Goal: Transaction & Acquisition: Purchase product/service

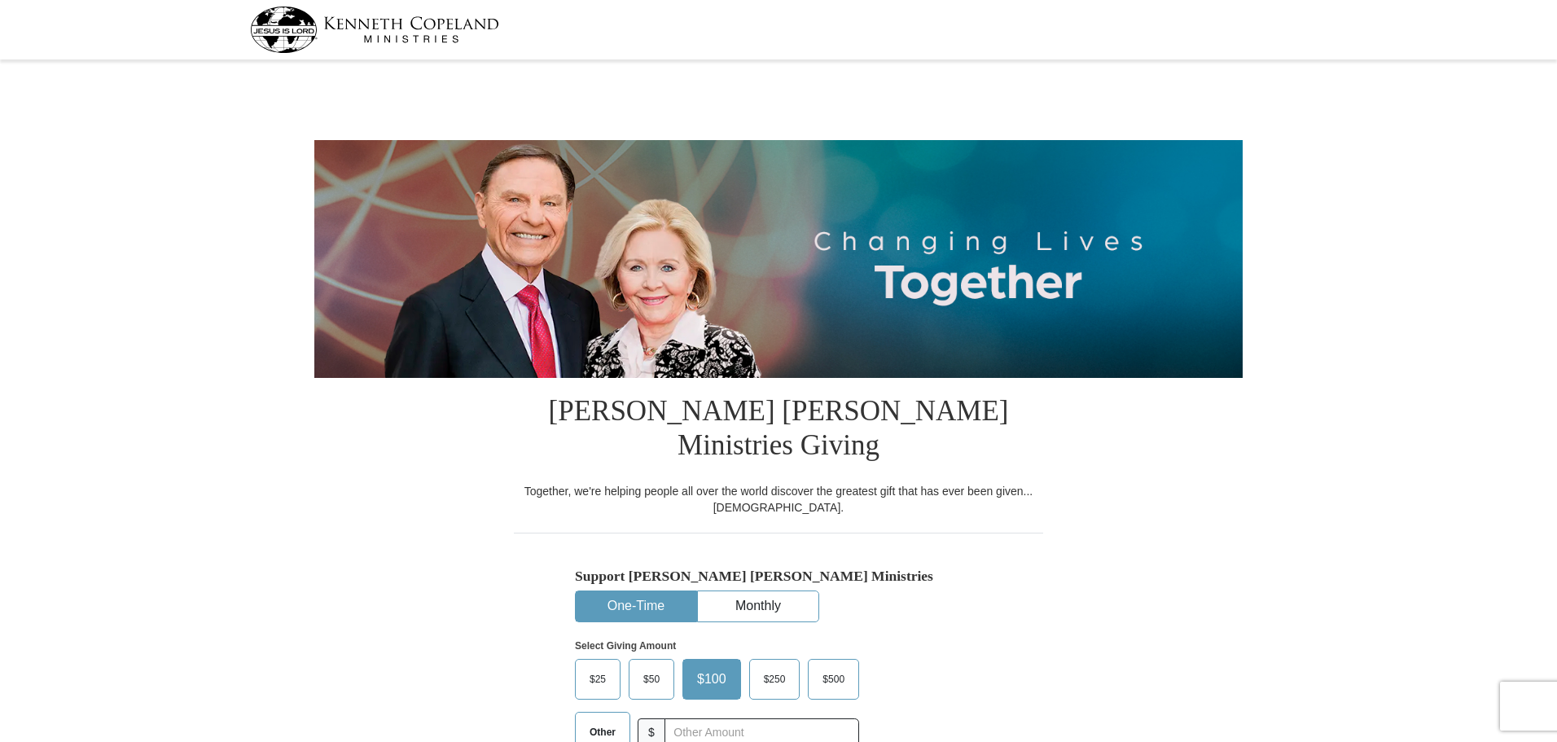
select select "[GEOGRAPHIC_DATA]"
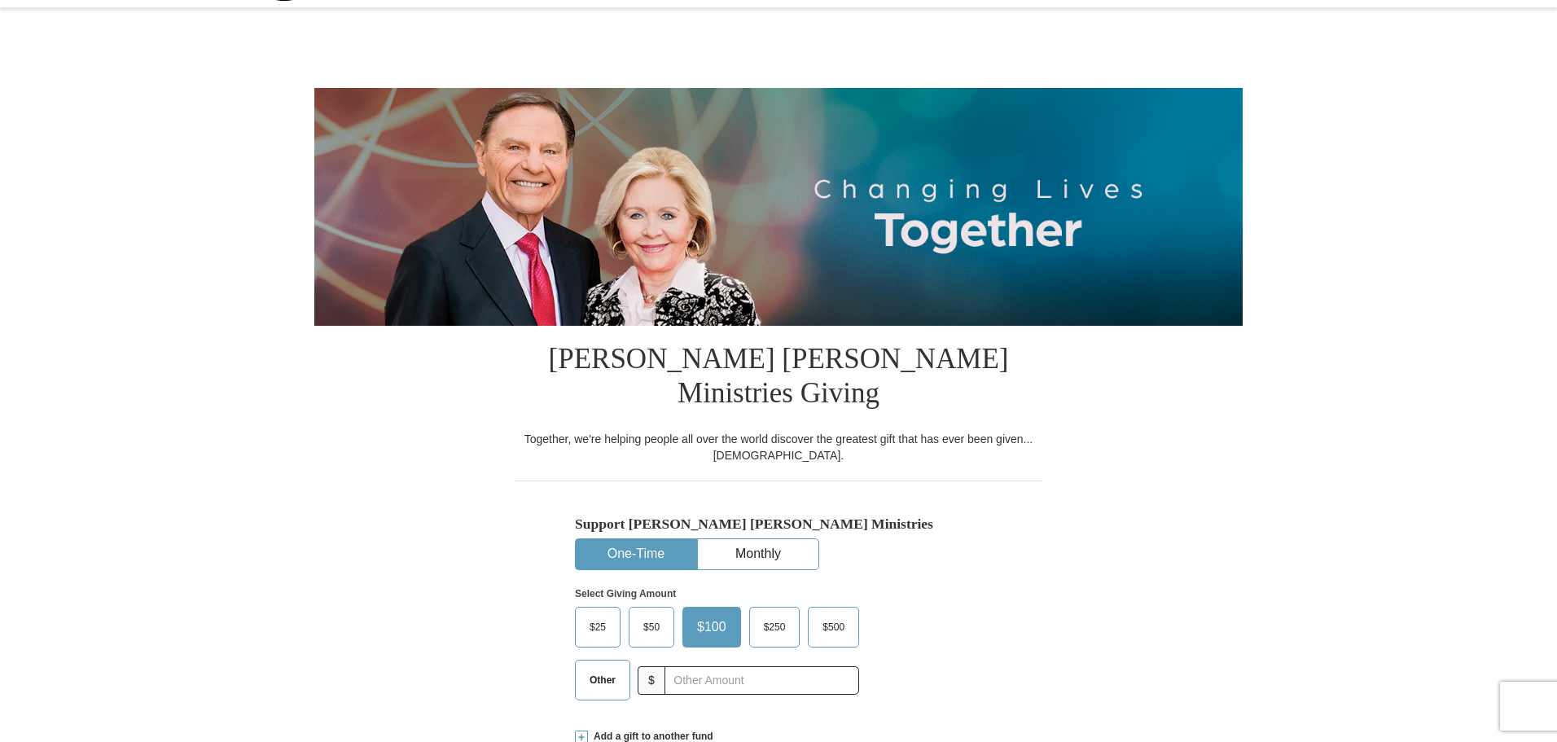
scroll to position [81, 0]
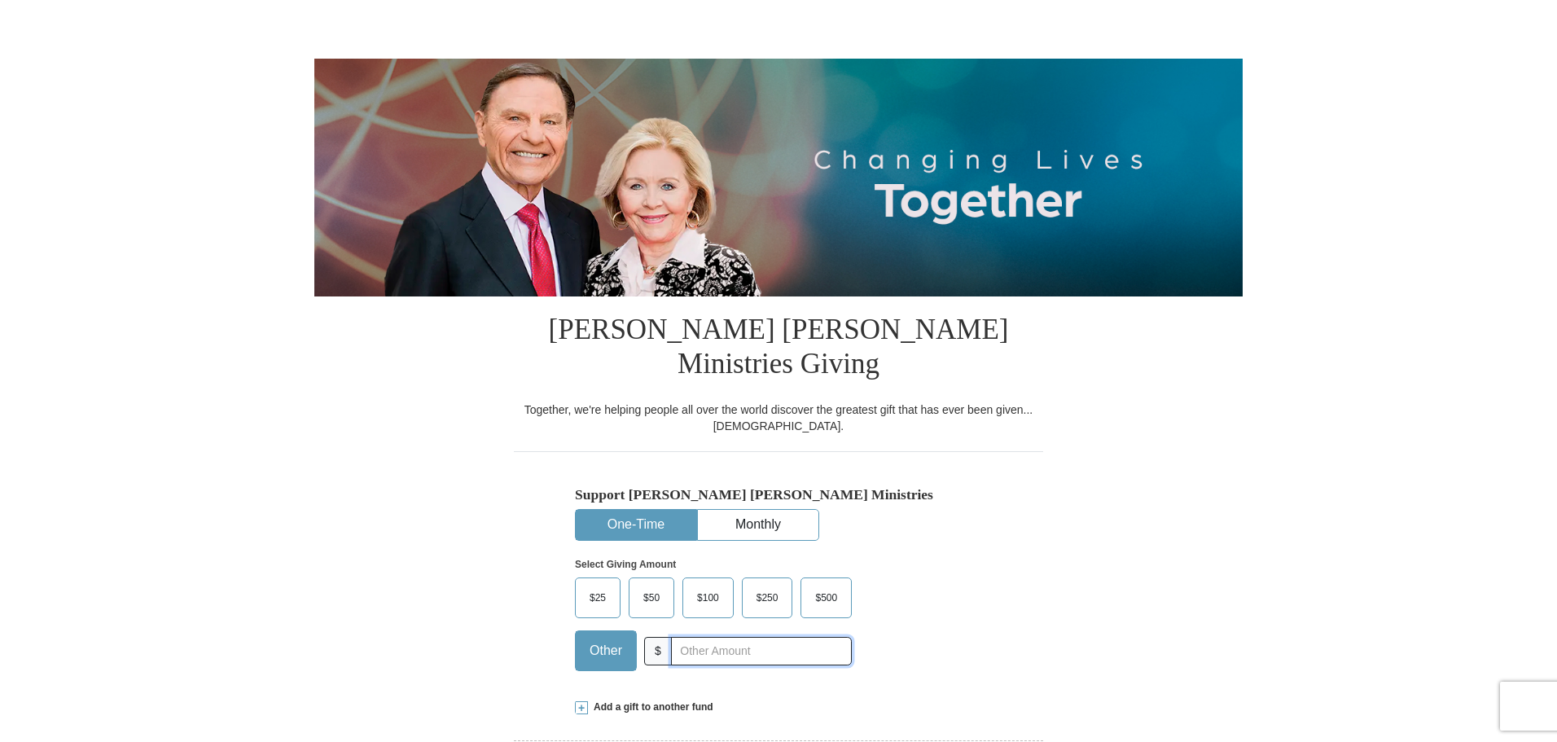
click at [686, 637] on input "text" at bounding box center [761, 651] width 181 height 29
type input "35.00"
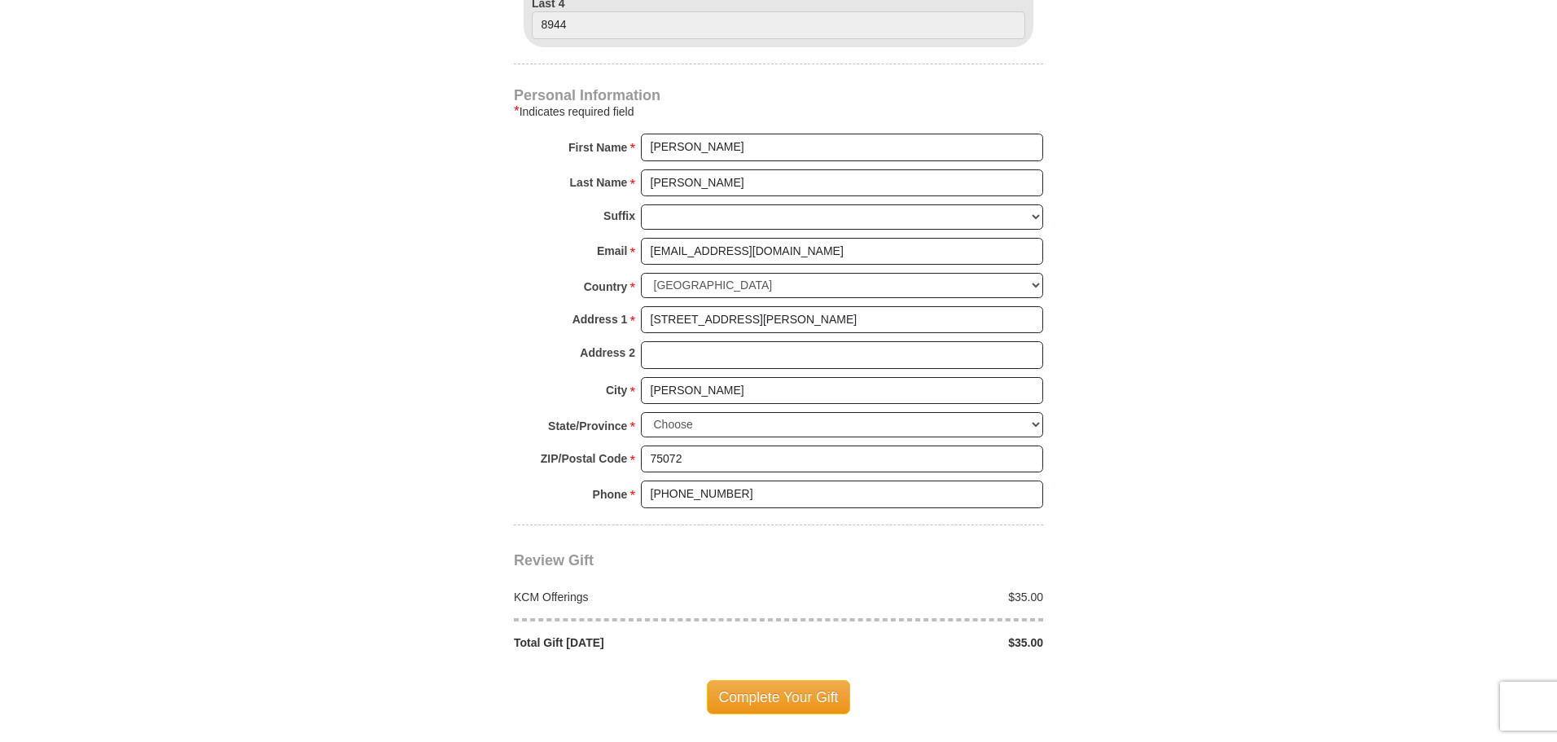
scroll to position [1059, 0]
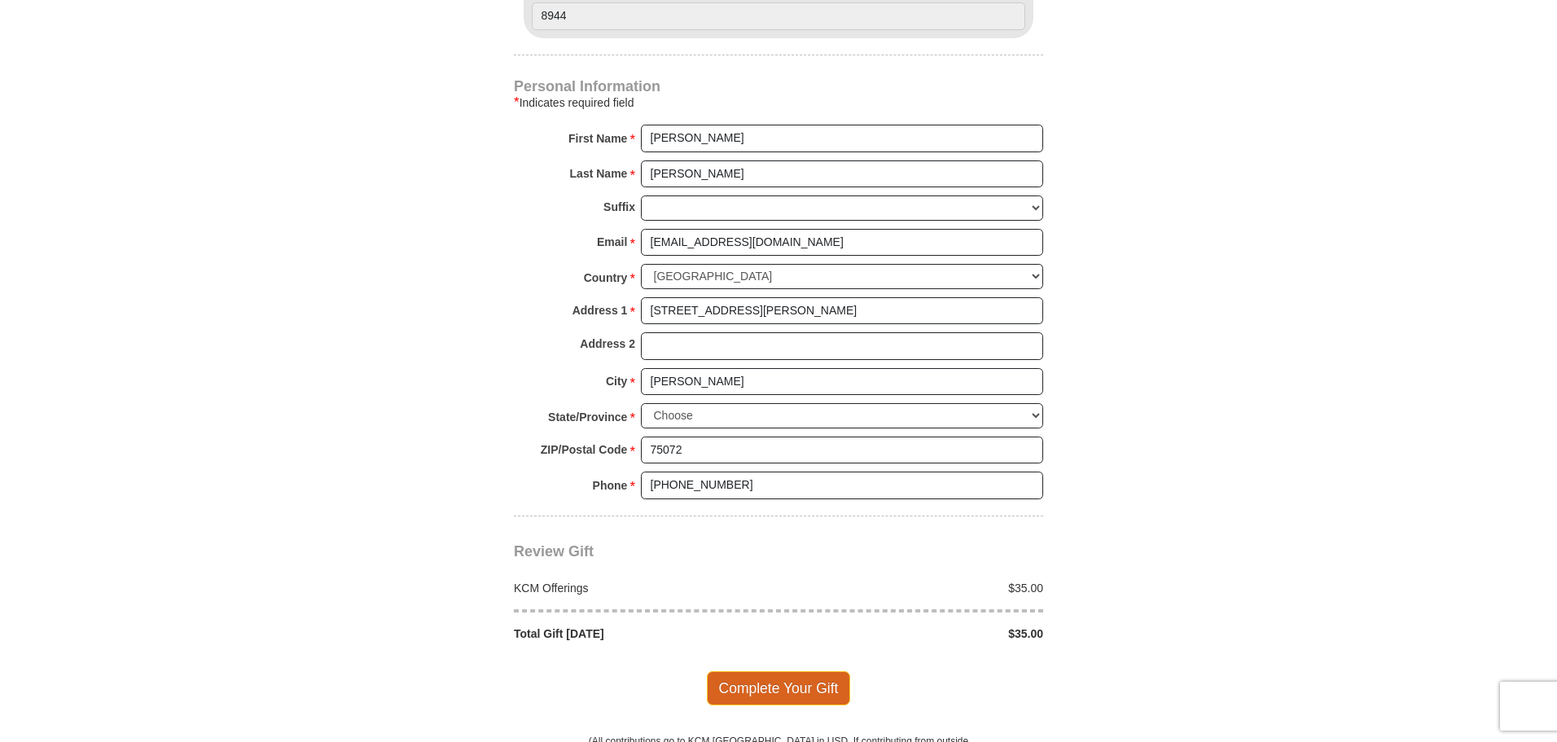
click at [779, 671] on span "Complete Your Gift" at bounding box center [779, 688] width 144 height 34
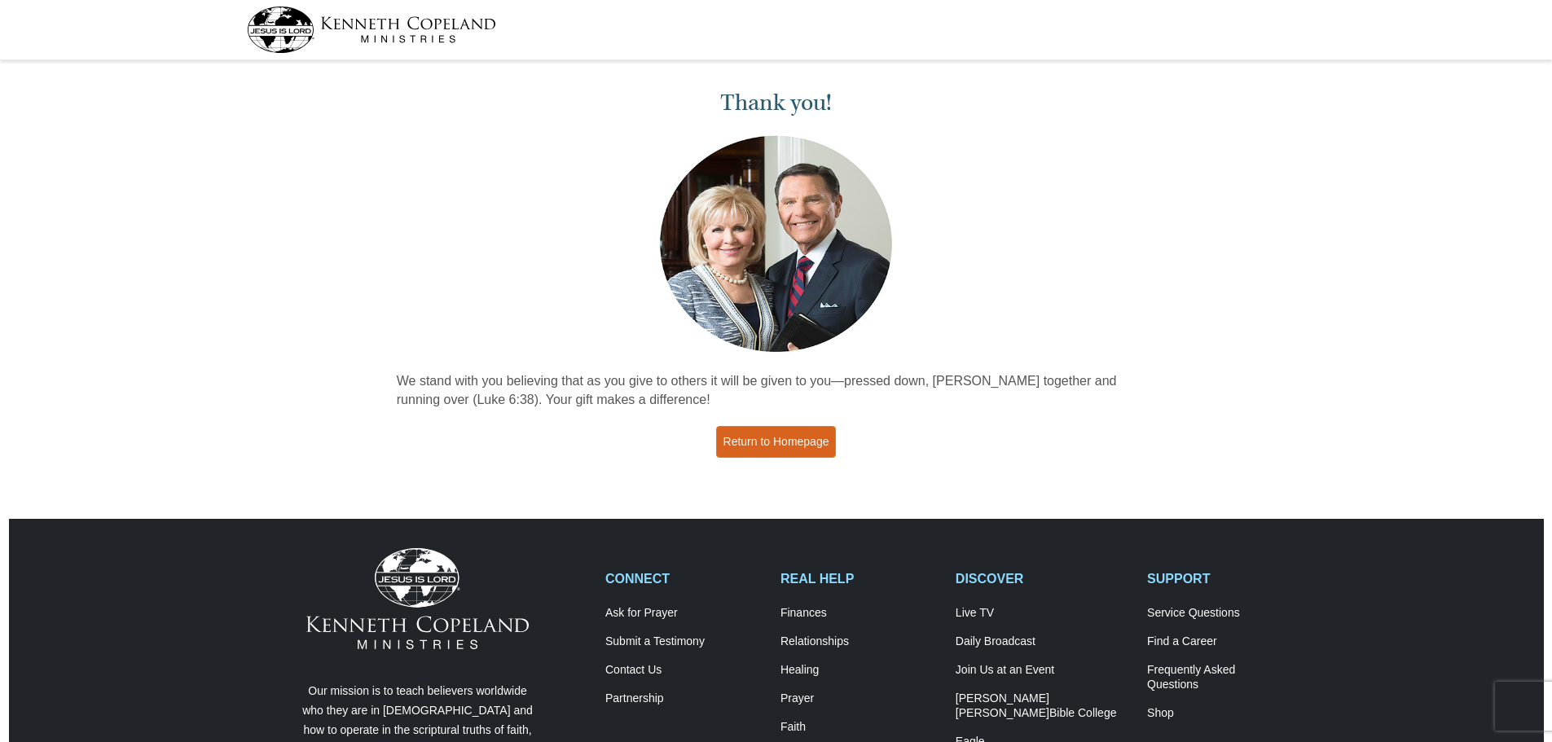
click at [745, 442] on link "Return to Homepage" at bounding box center [776, 442] width 121 height 32
